Goal: Communication & Community: Answer question/provide support

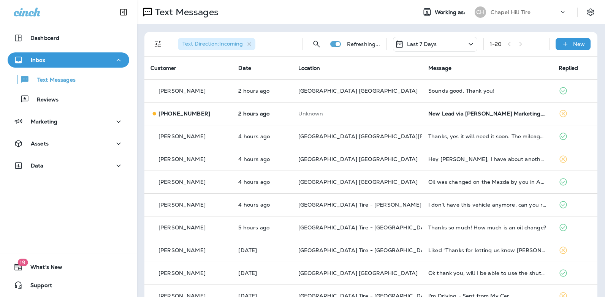
click at [466, 44] on icon at bounding box center [470, 45] width 9 height 10
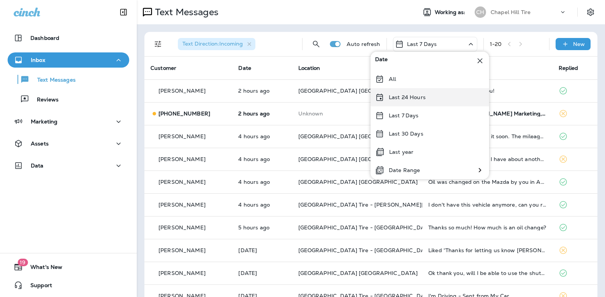
click at [436, 97] on div "Last 24 Hours" at bounding box center [430, 97] width 119 height 18
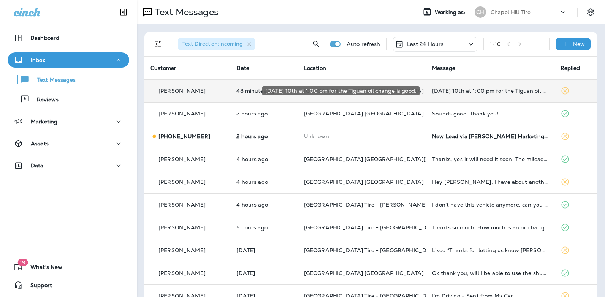
click at [449, 91] on div "[DATE] 10th at 1:00 pm for the Tiguan oil change is good." at bounding box center [490, 91] width 116 height 6
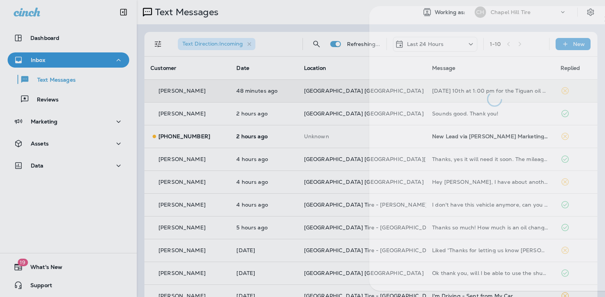
click at [449, 91] on div at bounding box center [494, 56] width 251 height 101
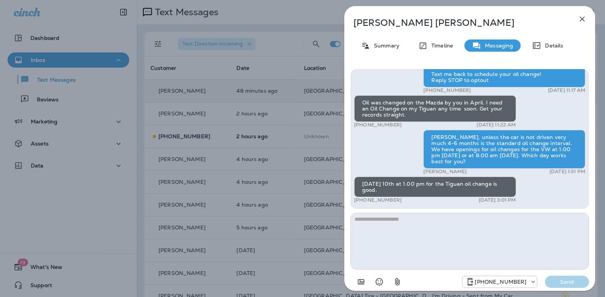
drag, startPoint x: 396, startPoint y: 200, endPoint x: 361, endPoint y: 202, distance: 35.0
click at [361, 202] on div "+1 (919) 381-2921 [DATE] 3:01 PM" at bounding box center [435, 200] width 162 height 6
copy p "[PHONE_NUMBER]"
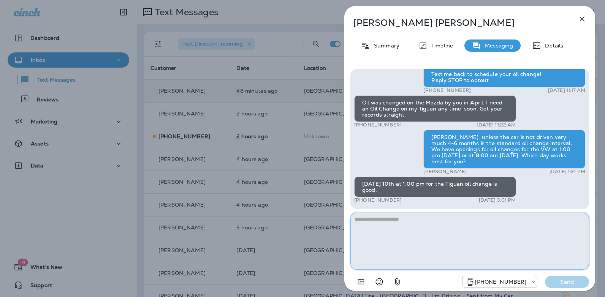
click at [414, 227] on textarea at bounding box center [470, 241] width 239 height 57
type textarea "**********"
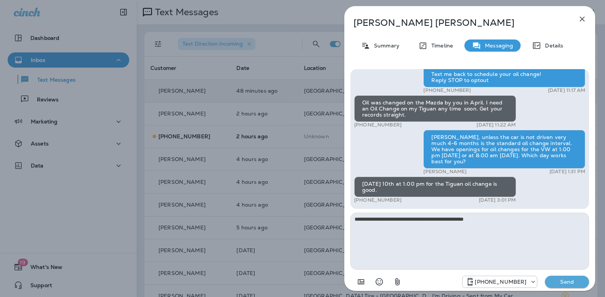
click at [564, 282] on p "Send" at bounding box center [567, 282] width 32 height 7
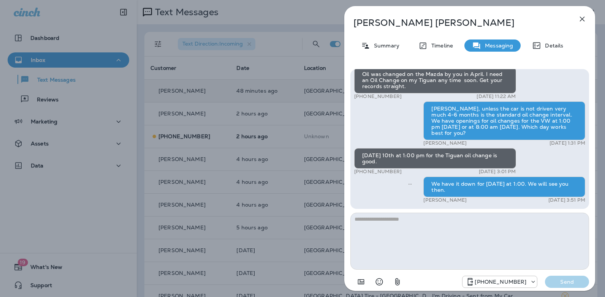
click at [583, 24] on button "button" at bounding box center [582, 18] width 15 height 15
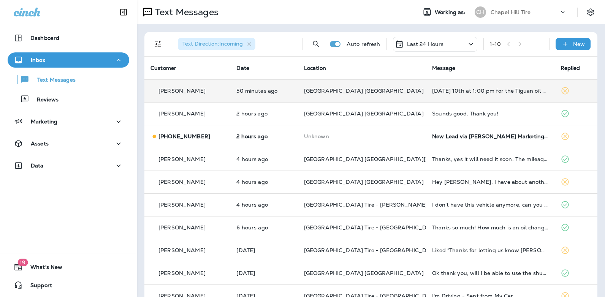
click at [466, 46] on icon at bounding box center [470, 45] width 9 height 10
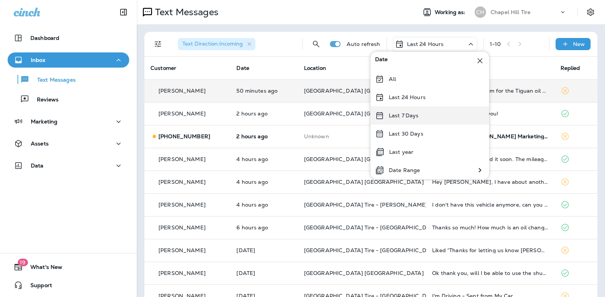
click at [423, 114] on div "Last 7 Days" at bounding box center [430, 115] width 119 height 18
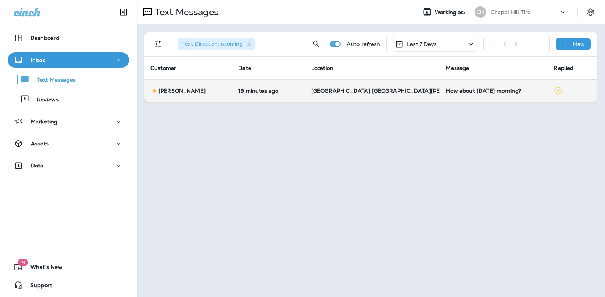
click at [461, 92] on div "How about [DATE] morning?" at bounding box center [494, 91] width 96 height 6
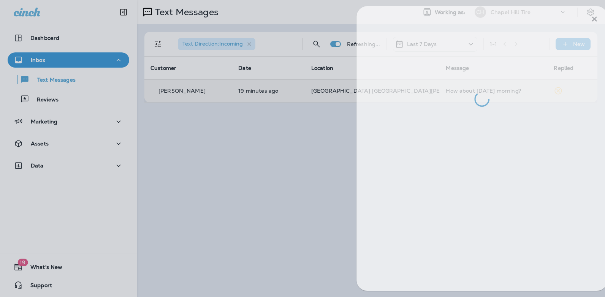
click at [461, 92] on div at bounding box center [482, 56] width 251 height 101
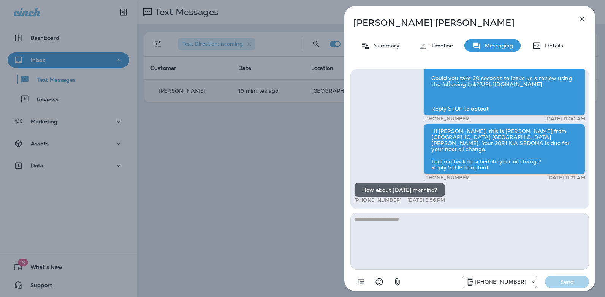
click at [584, 20] on icon "button" at bounding box center [582, 19] width 5 height 5
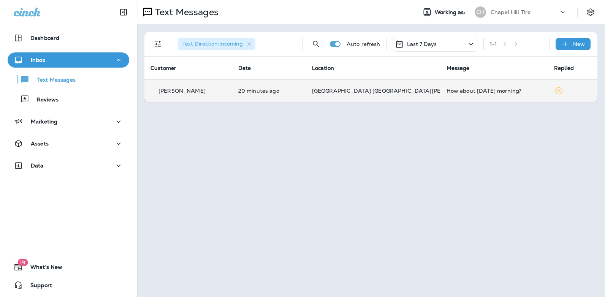
click at [455, 92] on div "How about [DATE] morning?" at bounding box center [494, 91] width 95 height 6
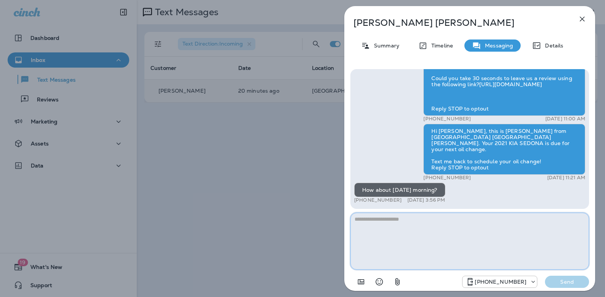
click at [393, 223] on textarea at bounding box center [470, 241] width 239 height 57
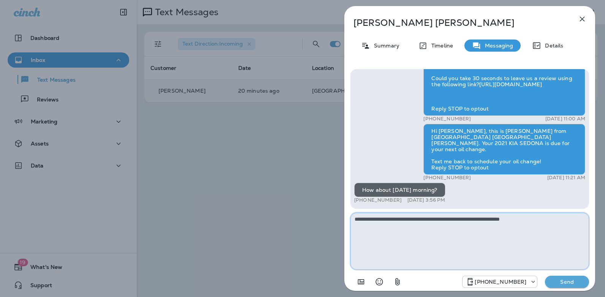
click at [466, 220] on textarea "**********" at bounding box center [470, 241] width 239 height 57
type textarea "**********"
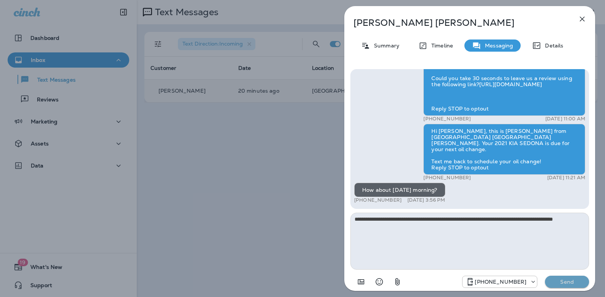
click at [571, 283] on p "Send" at bounding box center [567, 282] width 32 height 7
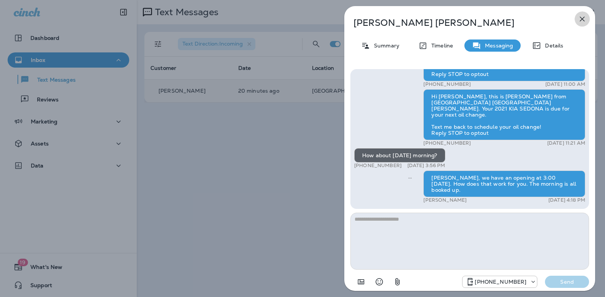
click at [584, 19] on icon "button" at bounding box center [582, 18] width 9 height 9
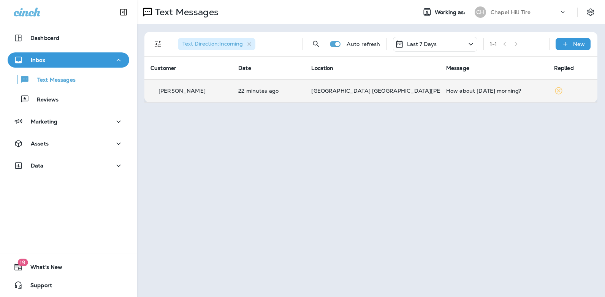
click at [468, 44] on icon at bounding box center [470, 45] width 9 height 10
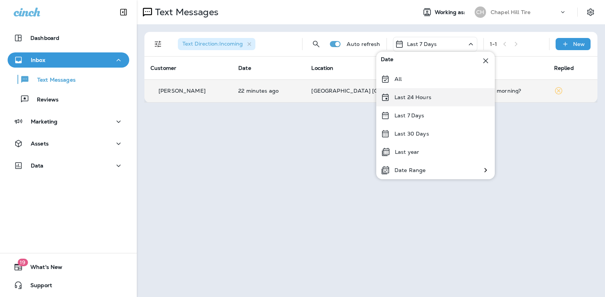
click at [439, 97] on div "Last 24 Hours" at bounding box center [435, 97] width 119 height 18
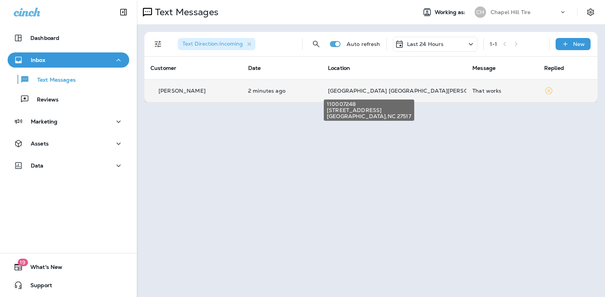
click at [402, 90] on span "[GEOGRAPHIC_DATA] [GEOGRAPHIC_DATA][PERSON_NAME]" at bounding box center [411, 90] width 167 height 7
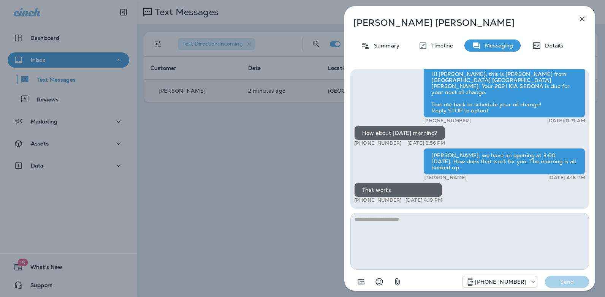
drag, startPoint x: 396, startPoint y: 200, endPoint x: 361, endPoint y: 200, distance: 34.6
click at [361, 200] on p "[PHONE_NUMBER]" at bounding box center [378, 200] width 48 height 6
copy p "[PHONE_NUMBER]"
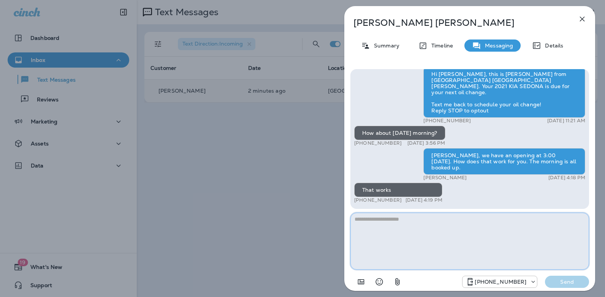
click at [403, 230] on textarea at bounding box center [470, 241] width 239 height 57
type textarea "**********"
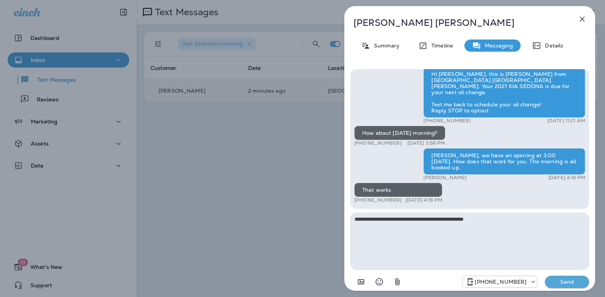
click at [557, 281] on p "Send" at bounding box center [567, 282] width 32 height 7
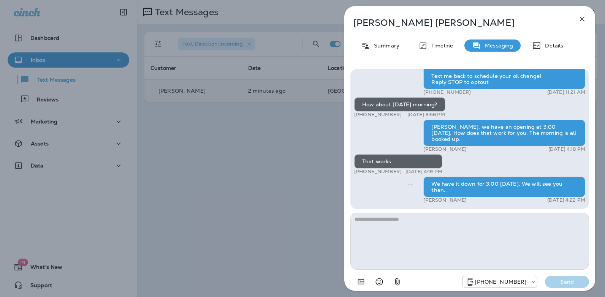
click at [581, 21] on icon "button" at bounding box center [582, 18] width 9 height 9
